Goal: Information Seeking & Learning: Learn about a topic

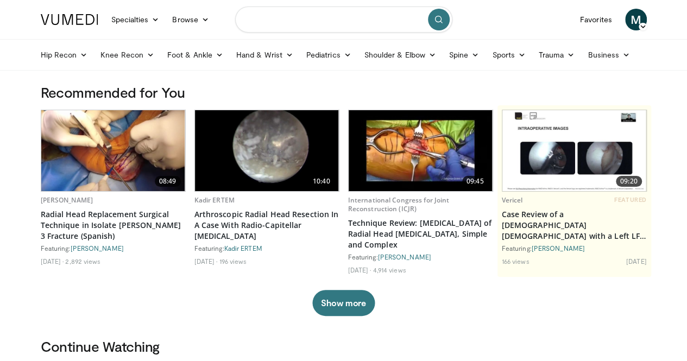
click at [312, 23] on input "Search topics, interventions" at bounding box center [343, 20] width 217 height 26
type input "**********"
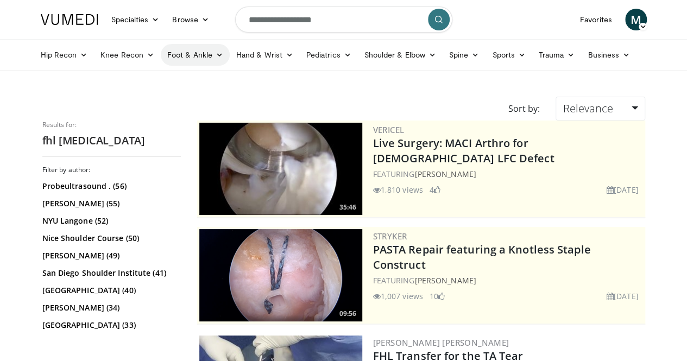
click at [215, 53] on icon at bounding box center [219, 55] width 8 height 8
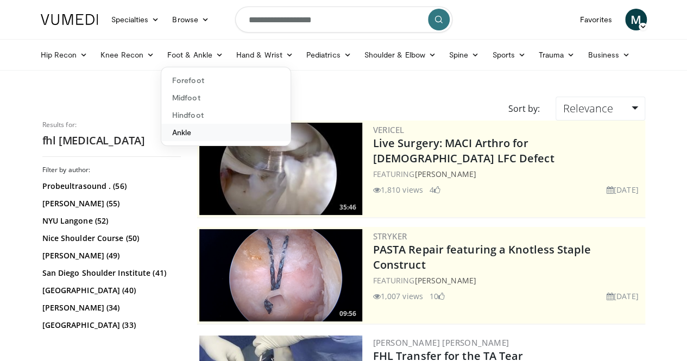
click at [161, 130] on link "Ankle" at bounding box center [225, 132] width 129 height 17
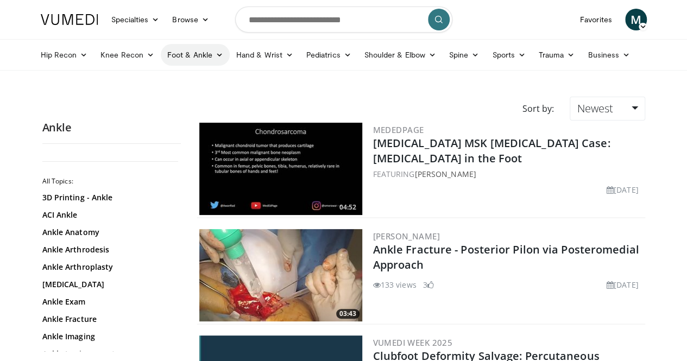
click at [215, 54] on icon at bounding box center [219, 55] width 8 height 8
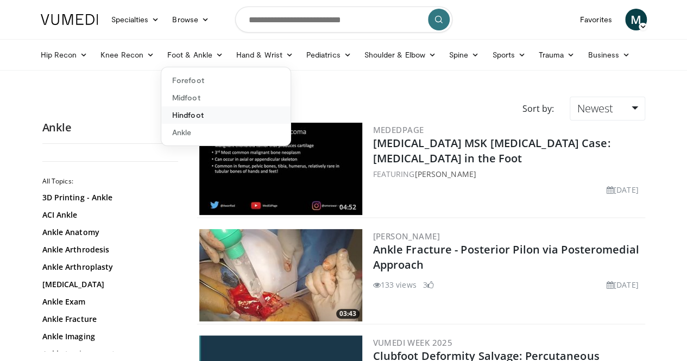
click at [162, 110] on link "Hindfoot" at bounding box center [225, 114] width 129 height 17
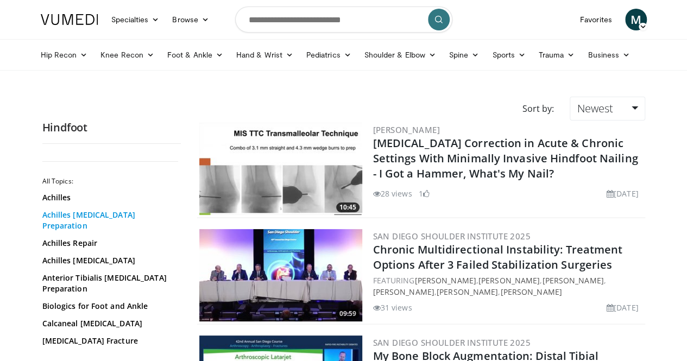
scroll to position [54, 0]
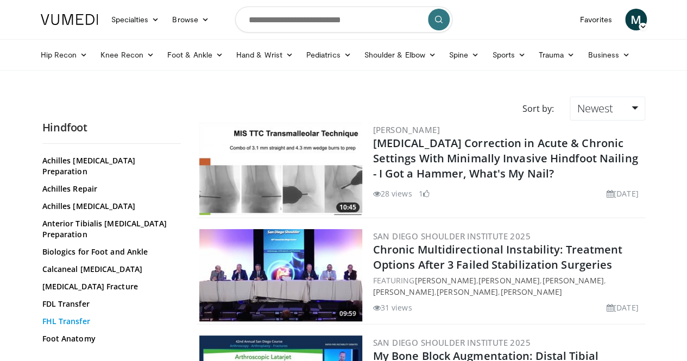
click at [44, 316] on link "FHL Transfer" at bounding box center [108, 321] width 133 height 11
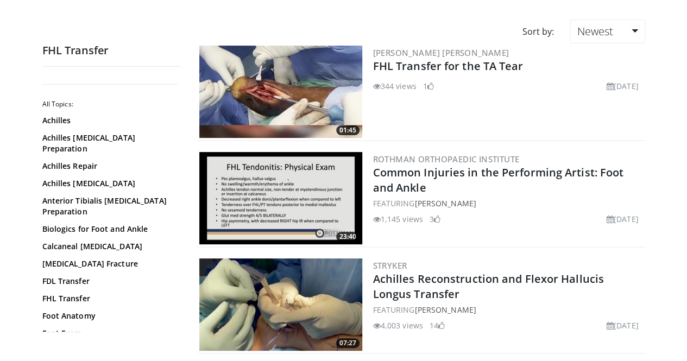
scroll to position [109, 0]
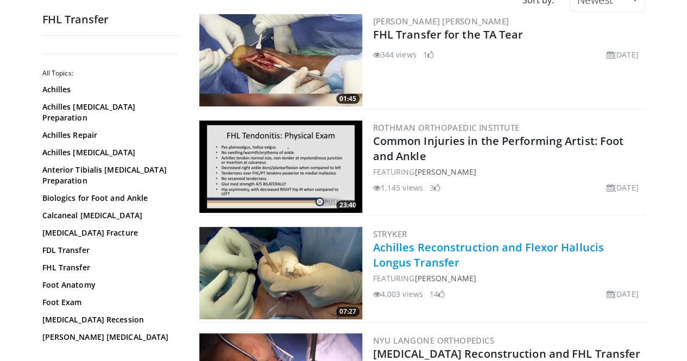
click at [390, 245] on link "Achilles Reconstruction and Flexor Hallucis Longus Transfer" at bounding box center [488, 255] width 231 height 30
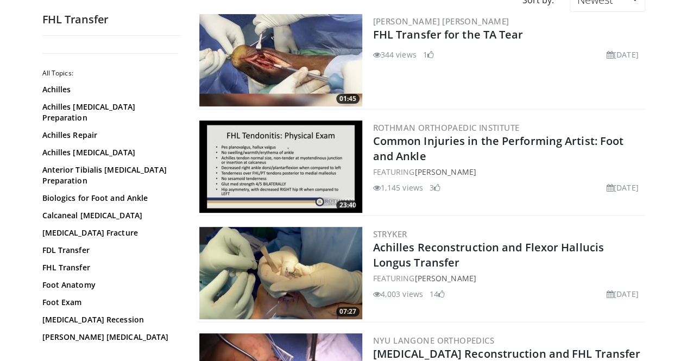
scroll to position [217, 0]
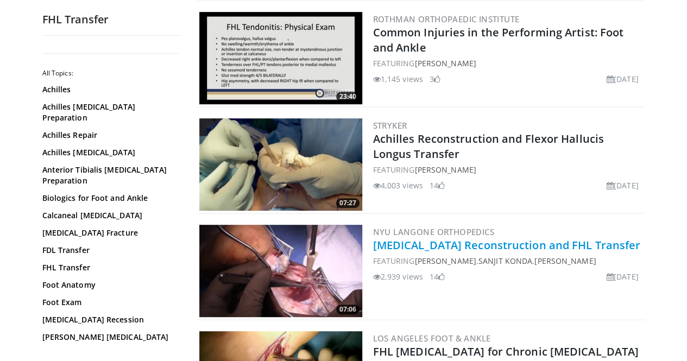
click at [500, 245] on link "[MEDICAL_DATA] Reconstruction and FHL Transfer" at bounding box center [507, 245] width 268 height 15
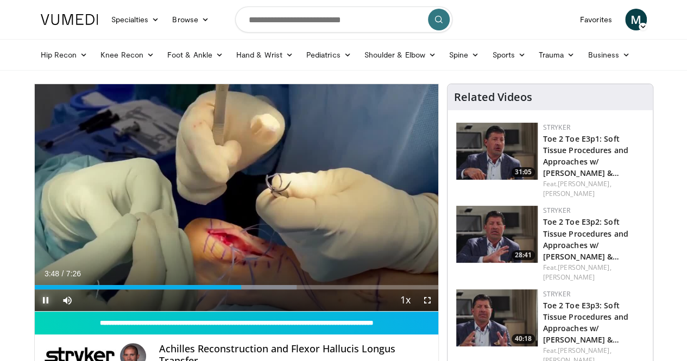
drag, startPoint x: 20, startPoint y: 318, endPoint x: 415, endPoint y: 359, distance: 397.2
click at [35, 311] on span "Video Player" at bounding box center [46, 300] width 22 height 22
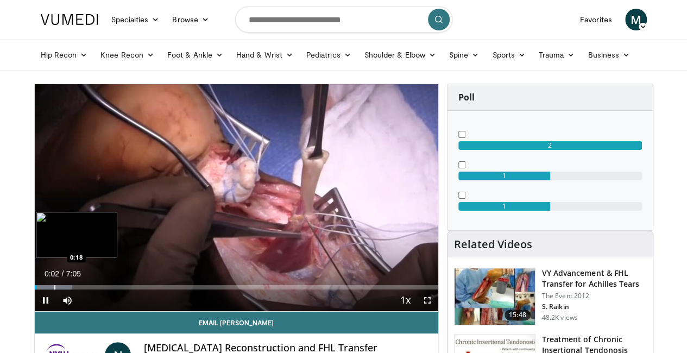
click at [54, 289] on div "Progress Bar" at bounding box center [54, 287] width 1 height 4
click at [68, 289] on div "Progress Bar" at bounding box center [68, 287] width 1 height 4
click at [78, 289] on div "Progress Bar" at bounding box center [78, 287] width 1 height 4
click at [90, 289] on div "Progress Bar" at bounding box center [90, 287] width 1 height 4
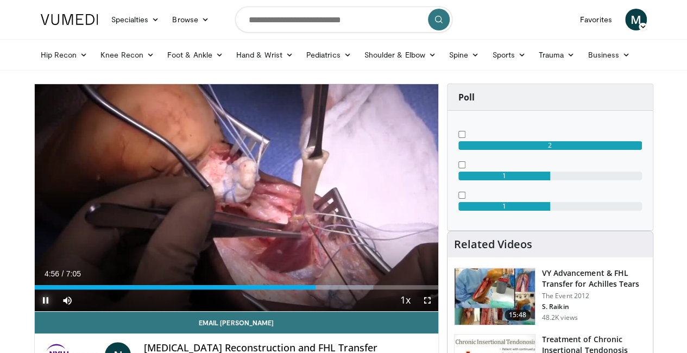
click at [35, 311] on span "Video Player" at bounding box center [46, 300] width 22 height 22
click at [317, 17] on input "Search topics, interventions" at bounding box center [343, 20] width 217 height 26
type input "**********"
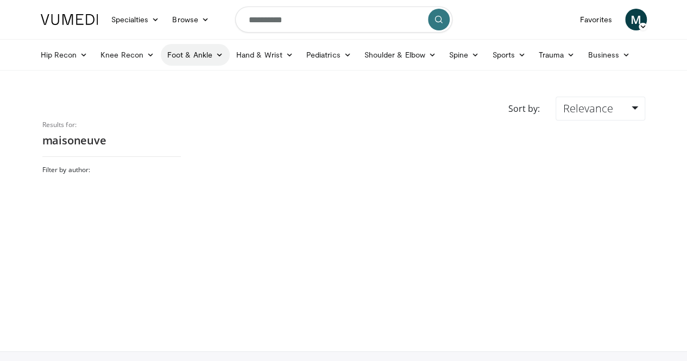
click at [215, 54] on icon at bounding box center [219, 55] width 8 height 8
click at [170, 137] on link "Ankle" at bounding box center [225, 132] width 129 height 17
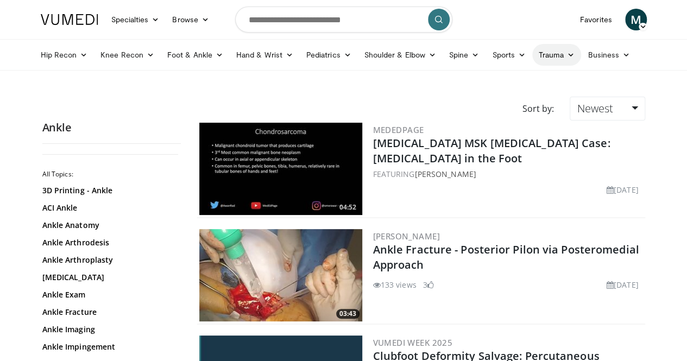
click at [567, 54] on icon at bounding box center [571, 55] width 8 height 8
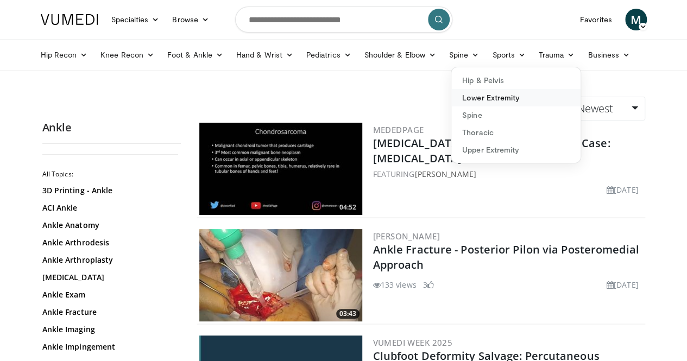
click at [467, 96] on link "Lower Extremity" at bounding box center [515, 97] width 129 height 17
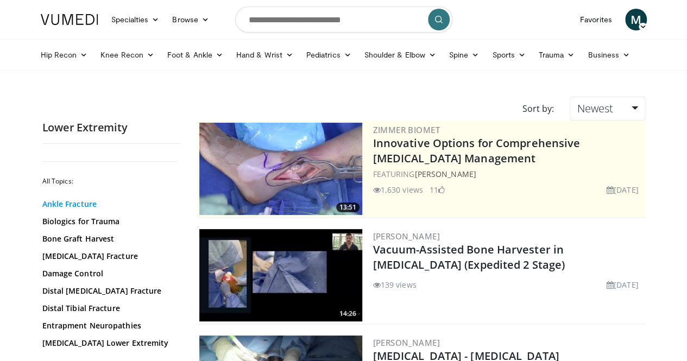
click at [58, 203] on link "Ankle Fracture" at bounding box center [108, 204] width 133 height 11
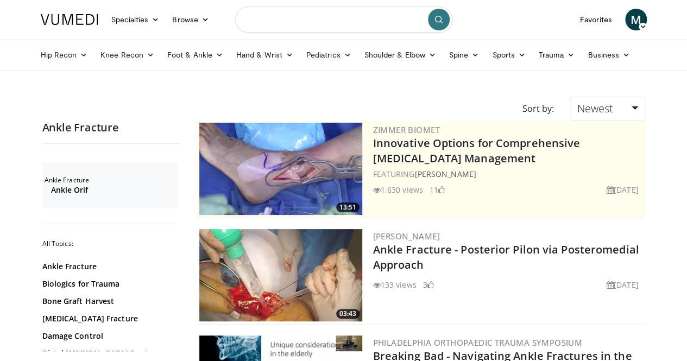
click at [376, 20] on input "Search topics, interventions" at bounding box center [343, 20] width 217 height 26
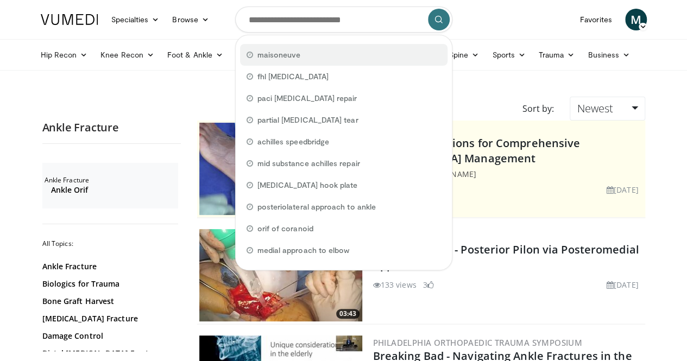
click at [285, 54] on span "maisoneuve" at bounding box center [278, 54] width 43 height 11
type input "**********"
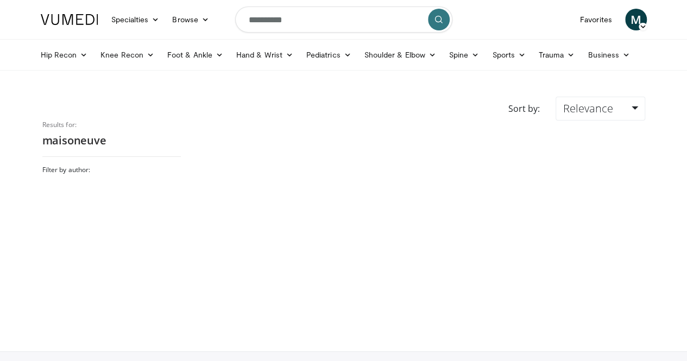
click at [63, 142] on h2 "maisoneuve" at bounding box center [111, 141] width 138 height 14
click at [276, 21] on input "**********" at bounding box center [343, 20] width 217 height 26
type input "**********"
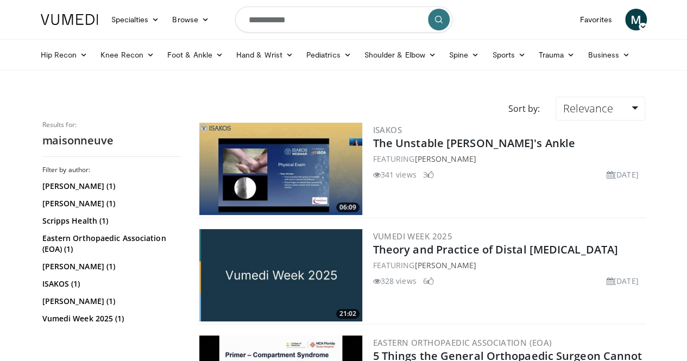
click at [321, 22] on input "**********" at bounding box center [343, 20] width 217 height 26
type input "**********"
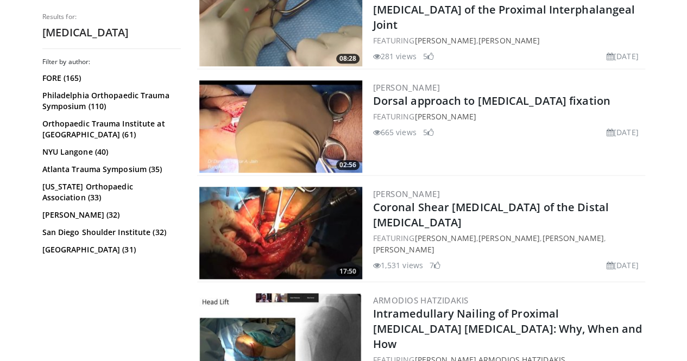
scroll to position [488, 0]
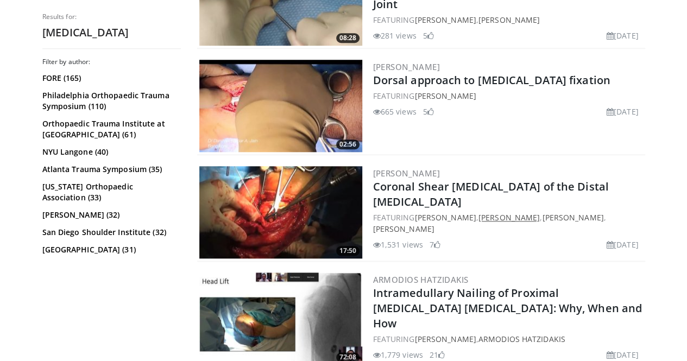
drag, startPoint x: 659, startPoint y: 68, endPoint x: 547, endPoint y: 198, distance: 171.2
click at [643, 68] on h3 "[PERSON_NAME]" at bounding box center [508, 67] width 270 height 10
